Goal: Register for event/course: Sign up to attend an event or enroll in a course

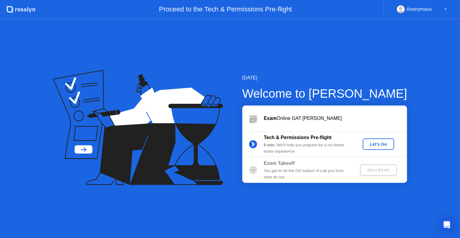
click at [382, 146] on div "Let's Go" at bounding box center [378, 144] width 27 height 5
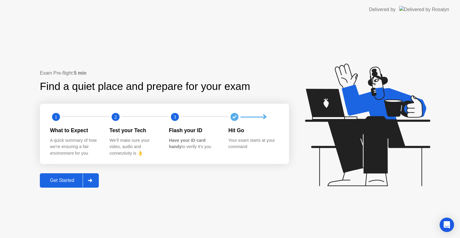
click at [92, 178] on div at bounding box center [90, 180] width 14 height 14
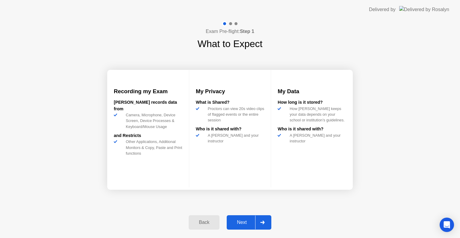
click at [258, 218] on div at bounding box center [262, 222] width 14 height 14
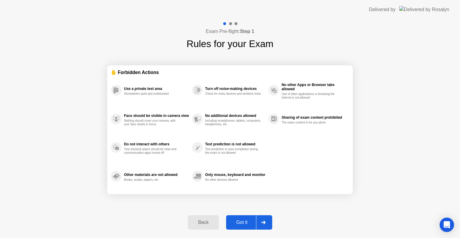
click at [258, 218] on div at bounding box center [263, 222] width 14 height 14
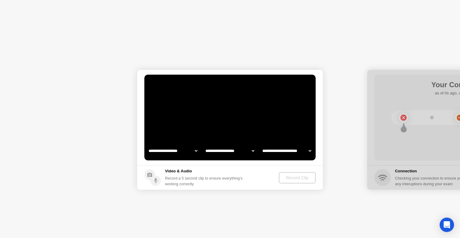
select select "**********"
select select "*******"
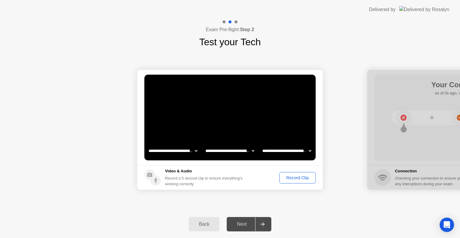
click at [291, 173] on button "Record Clip" at bounding box center [297, 177] width 36 height 11
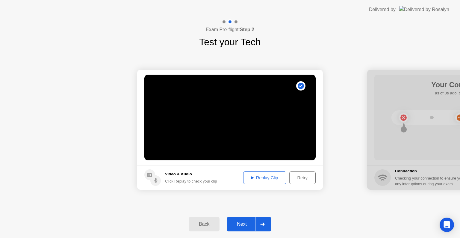
click at [265, 225] on icon at bounding box center [262, 224] width 4 height 4
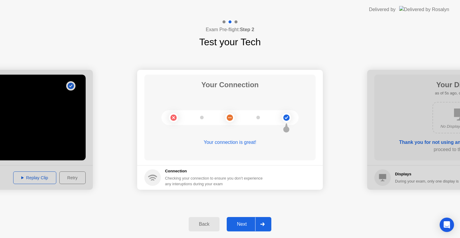
click at [267, 219] on div at bounding box center [262, 224] width 14 height 14
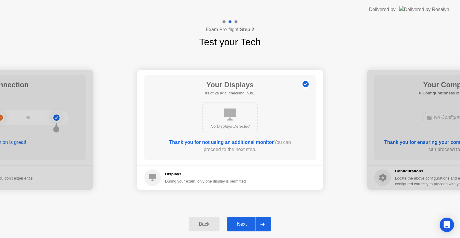
click at [267, 219] on div at bounding box center [262, 224] width 14 height 14
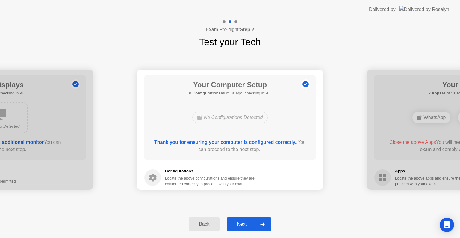
click at [267, 219] on div at bounding box center [262, 224] width 14 height 14
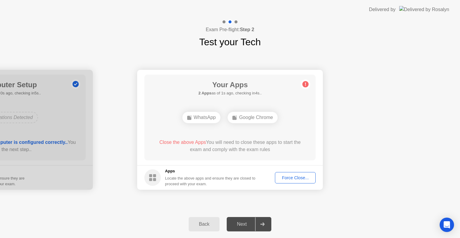
click at [290, 173] on button "Force Close..." at bounding box center [295, 177] width 41 height 11
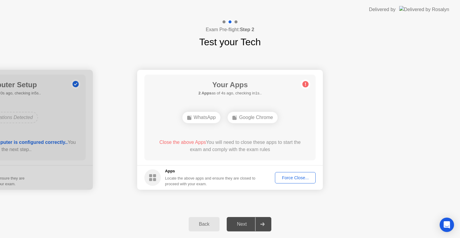
click at [287, 178] on div "Force Close..." at bounding box center [295, 177] width 37 height 5
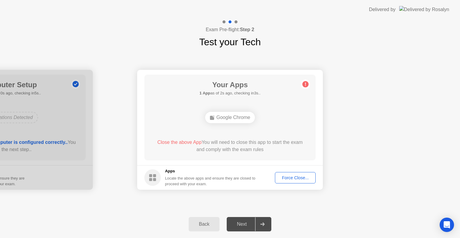
click at [298, 179] on div "Force Close..." at bounding box center [295, 177] width 37 height 5
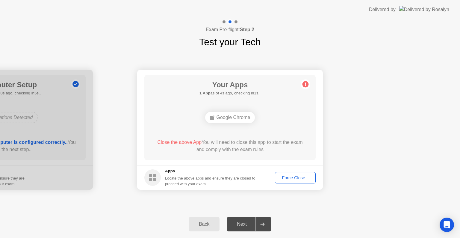
click at [233, 118] on div "Google Chrome" at bounding box center [230, 117] width 50 height 11
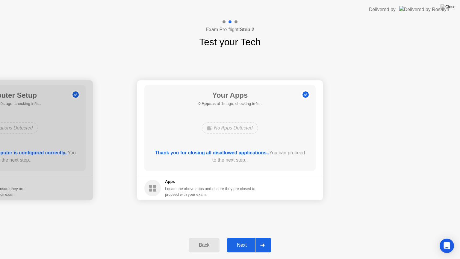
click at [268, 238] on div at bounding box center [262, 245] width 14 height 14
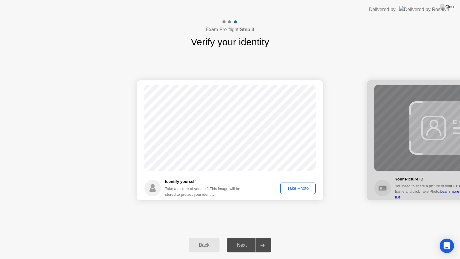
click at [300, 186] on div "Take Photo" at bounding box center [297, 188] width 31 height 5
click at [265, 238] on div at bounding box center [262, 245] width 14 height 14
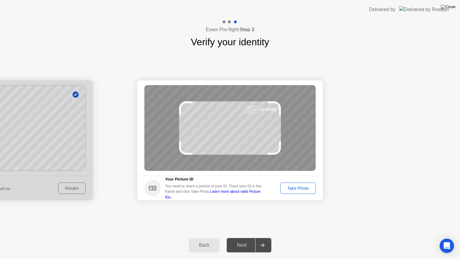
click at [298, 189] on div "Take Photo" at bounding box center [297, 188] width 31 height 5
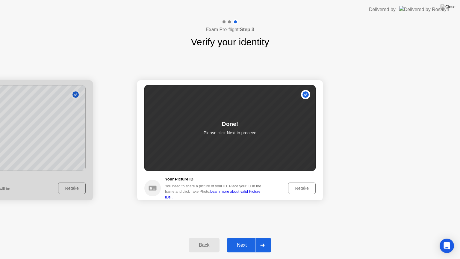
click at [261, 238] on div at bounding box center [262, 245] width 14 height 14
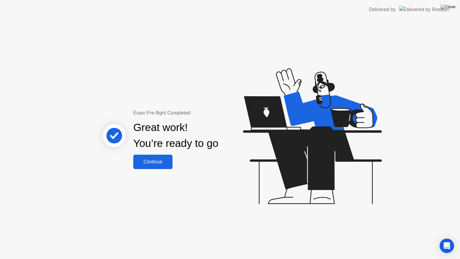
click at [151, 161] on div "Continue" at bounding box center [153, 161] width 36 height 5
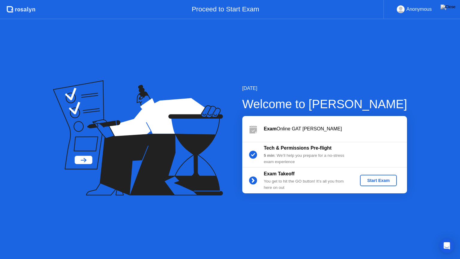
click at [381, 184] on button "Start Exam" at bounding box center [378, 180] width 37 height 11
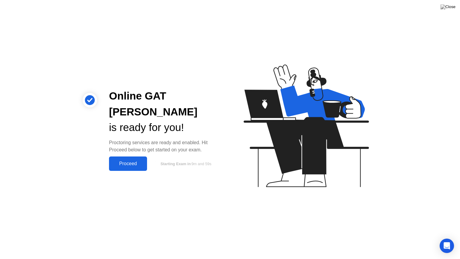
click at [123, 161] on div "Proceed" at bounding box center [128, 163] width 34 height 5
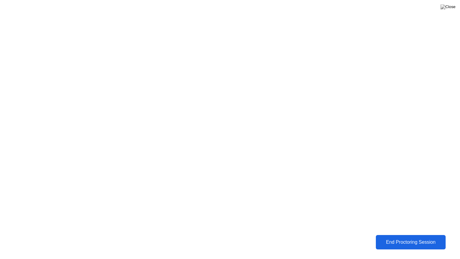
click at [405, 237] on button "End Proctoring Session" at bounding box center [411, 242] width 70 height 14
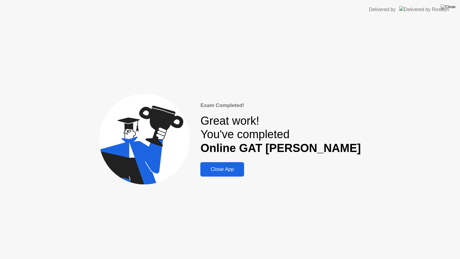
click at [242, 168] on div "Close App" at bounding box center [222, 169] width 40 height 6
